Goal: Go to known website: Access a specific website the user already knows

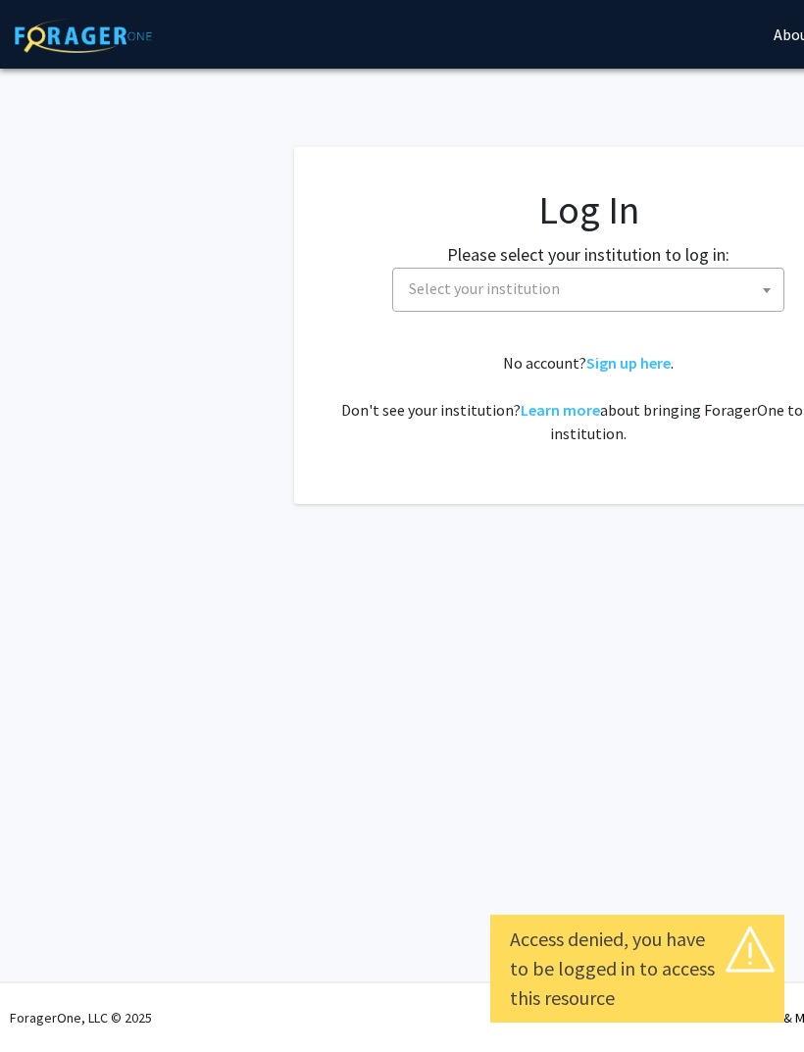
select select
click at [599, 284] on span "Select your institution" at bounding box center [592, 289] width 382 height 40
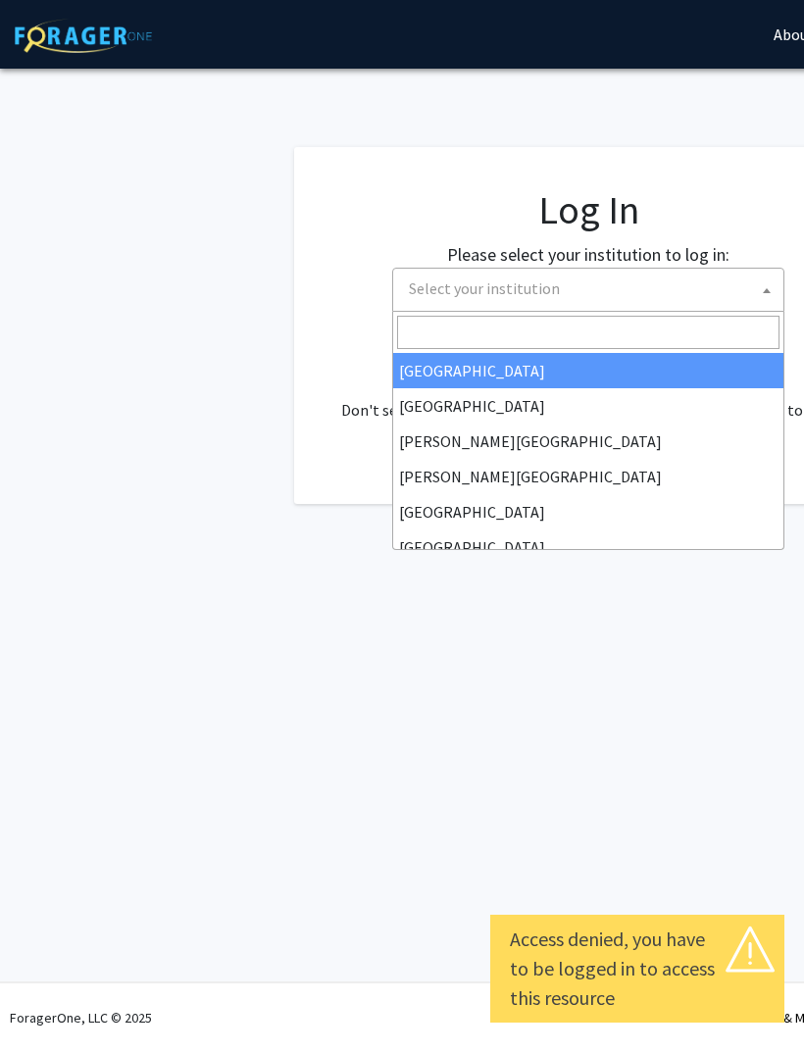
click at [614, 332] on input "Search" at bounding box center [588, 332] width 382 height 33
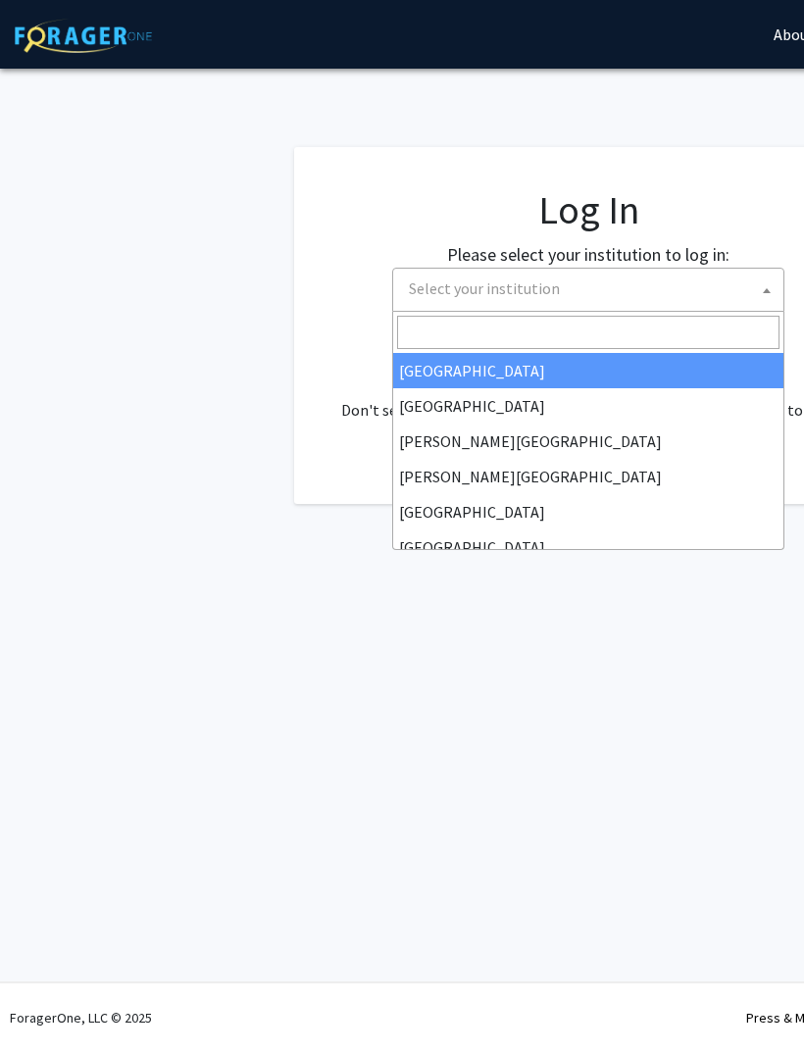
click at [639, 291] on span "Select your institution" at bounding box center [592, 289] width 382 height 40
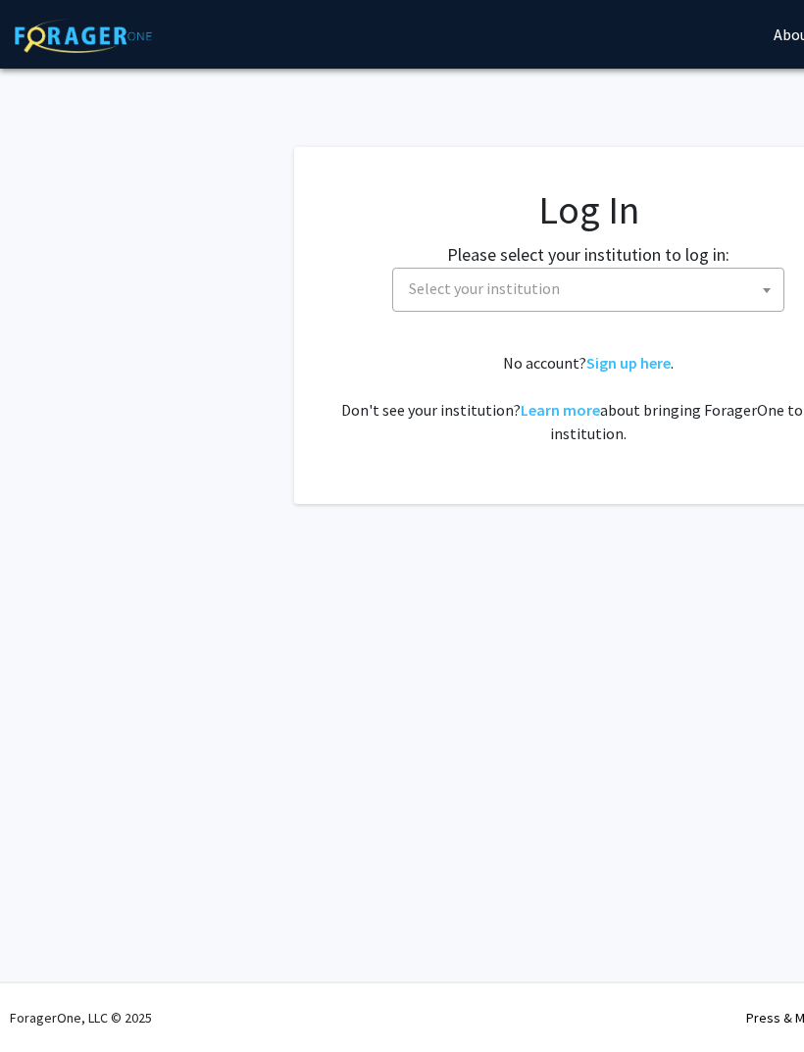
click at [651, 288] on span "Select your institution" at bounding box center [592, 289] width 382 height 40
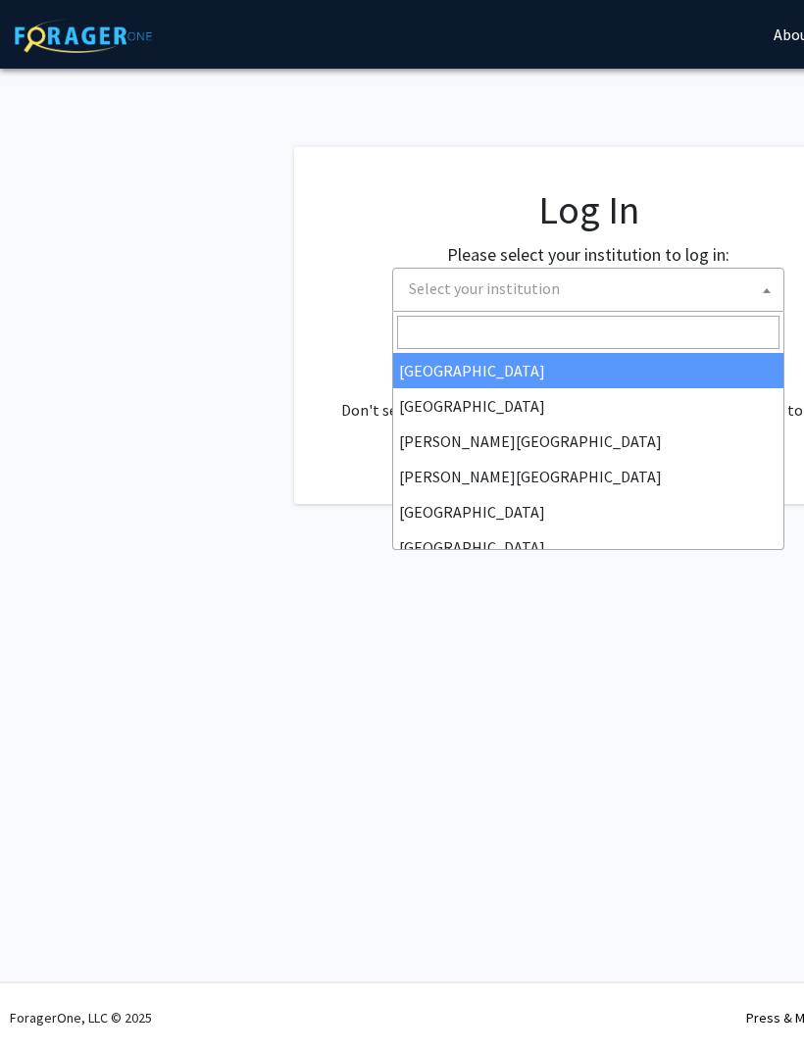
click at [637, 340] on input "Search" at bounding box center [588, 332] width 382 height 33
type input "v"
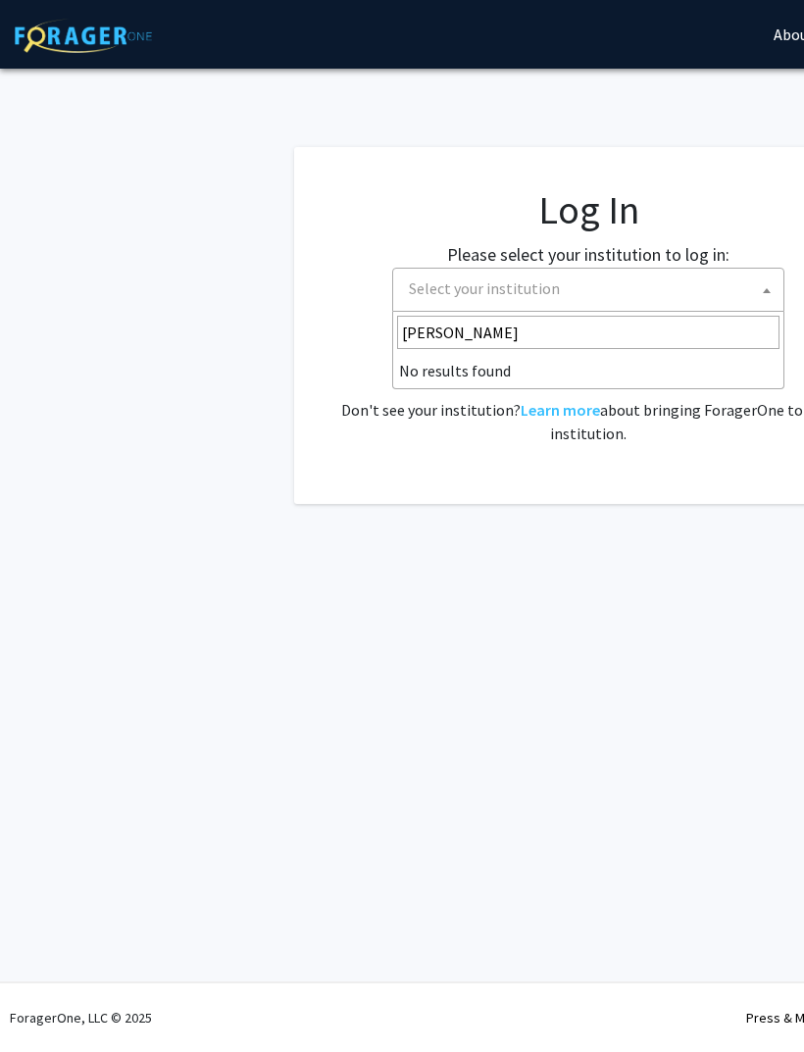
type input "cornell"
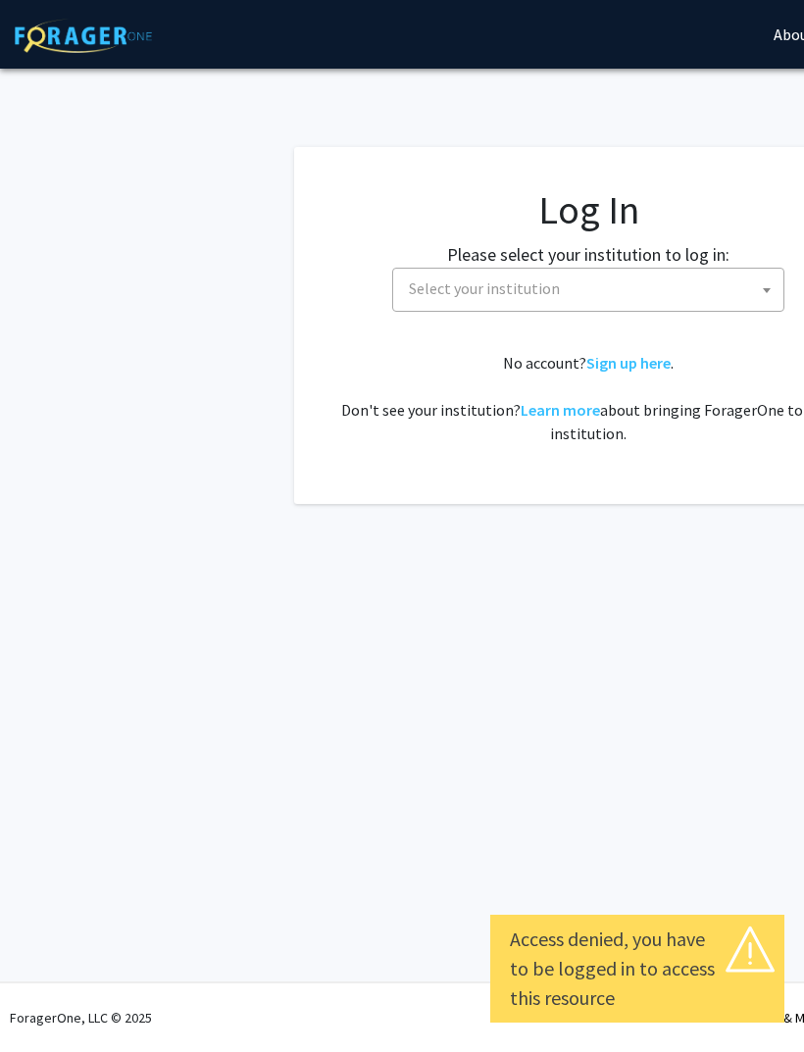
select select
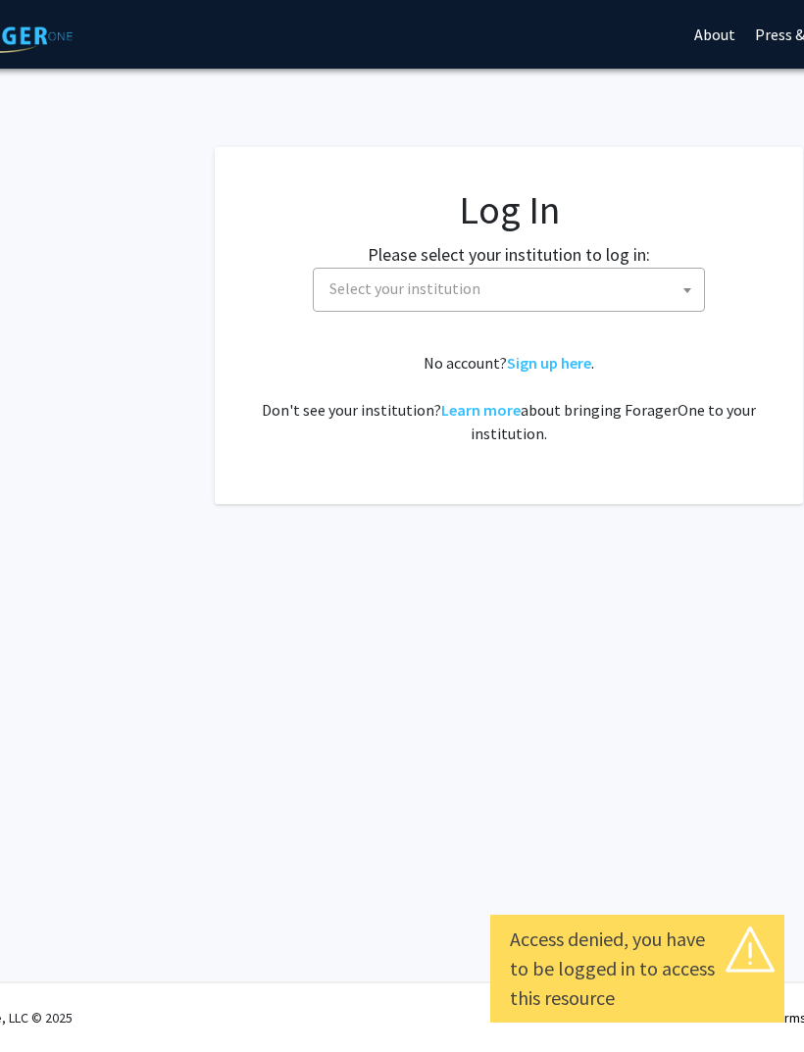
click at [662, 283] on span "Select your institution" at bounding box center [512, 289] width 382 height 40
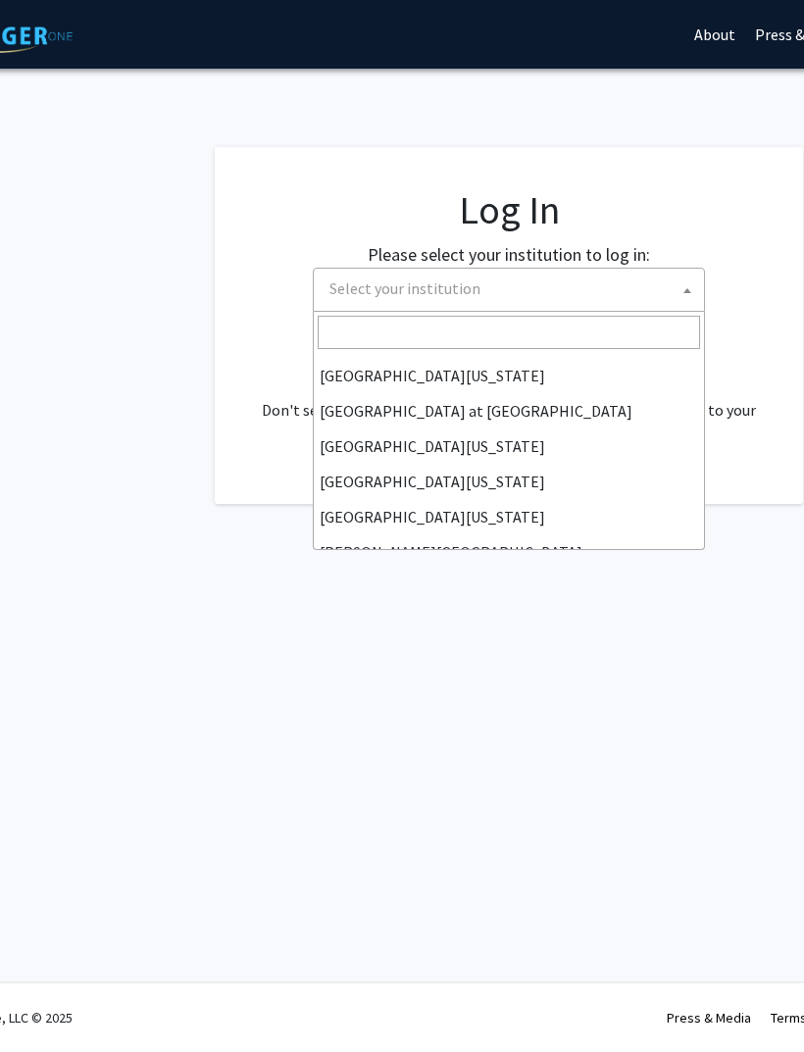
scroll to position [686, 0]
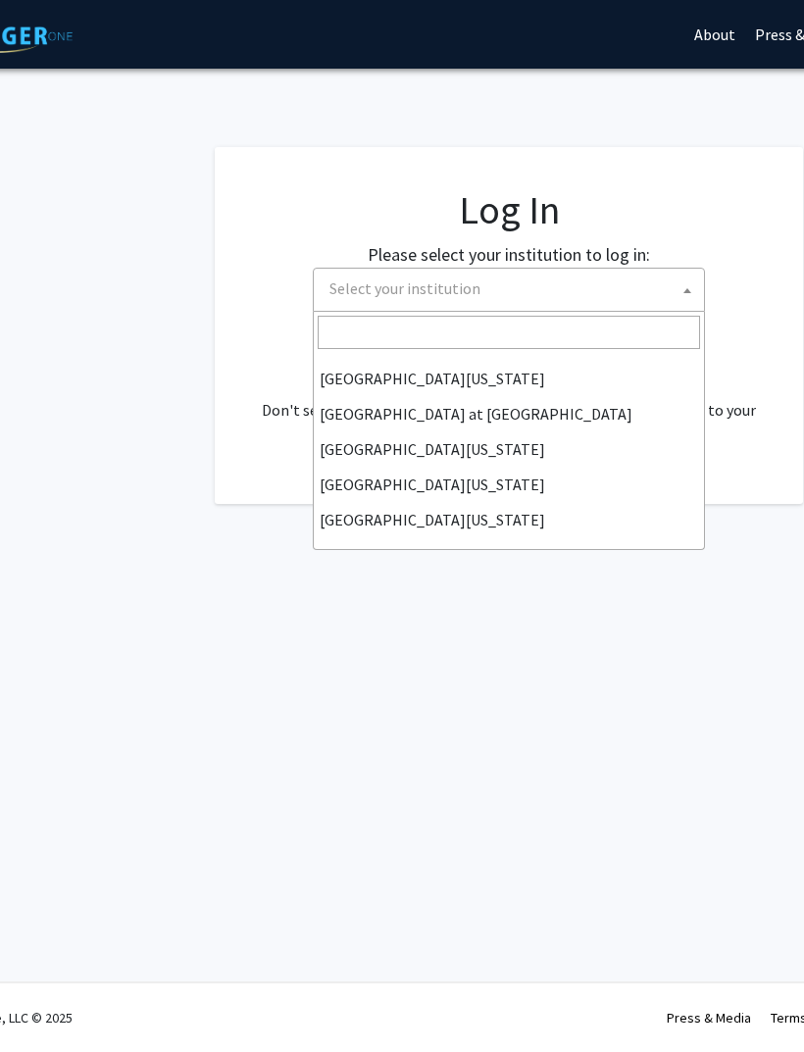
click at [66, 256] on fg-login "Log In Please select your institution to log in: [GEOGRAPHIC_DATA] [GEOGRAPHIC_…" at bounding box center [509, 325] width 1176 height 357
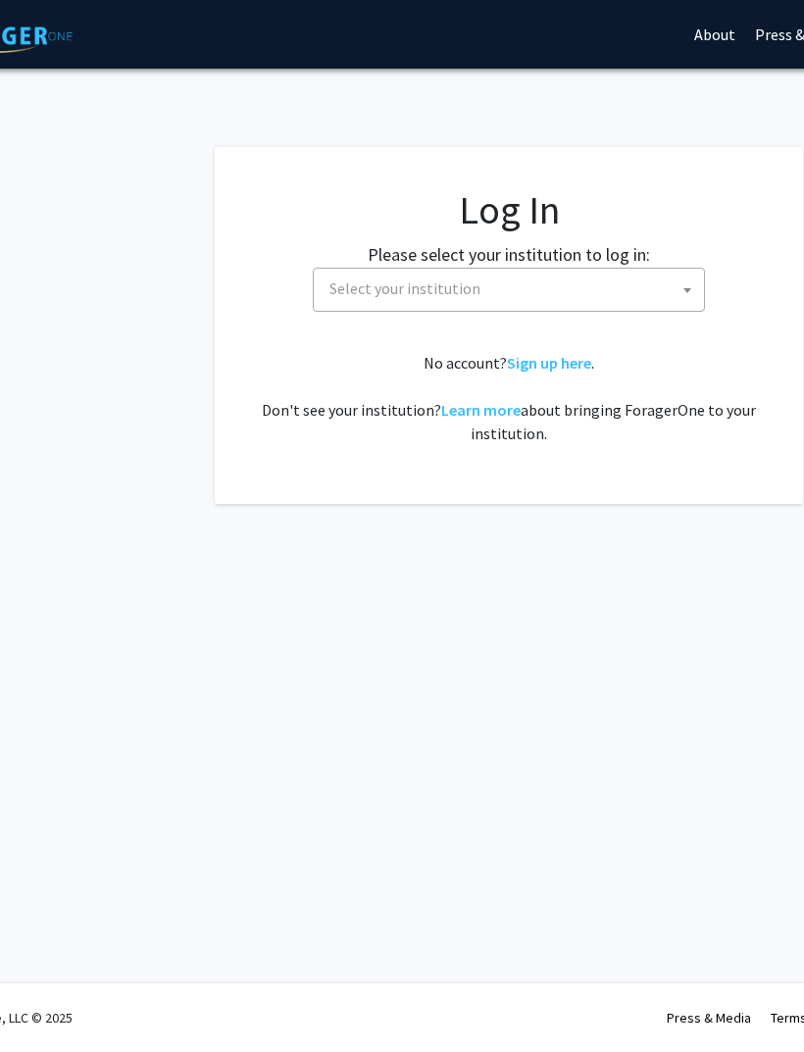
click at [139, 267] on fg-login "Log In Please select your institution to log in: [GEOGRAPHIC_DATA] [GEOGRAPHIC_…" at bounding box center [509, 325] width 1176 height 357
